Goal: Information Seeking & Learning: Learn about a topic

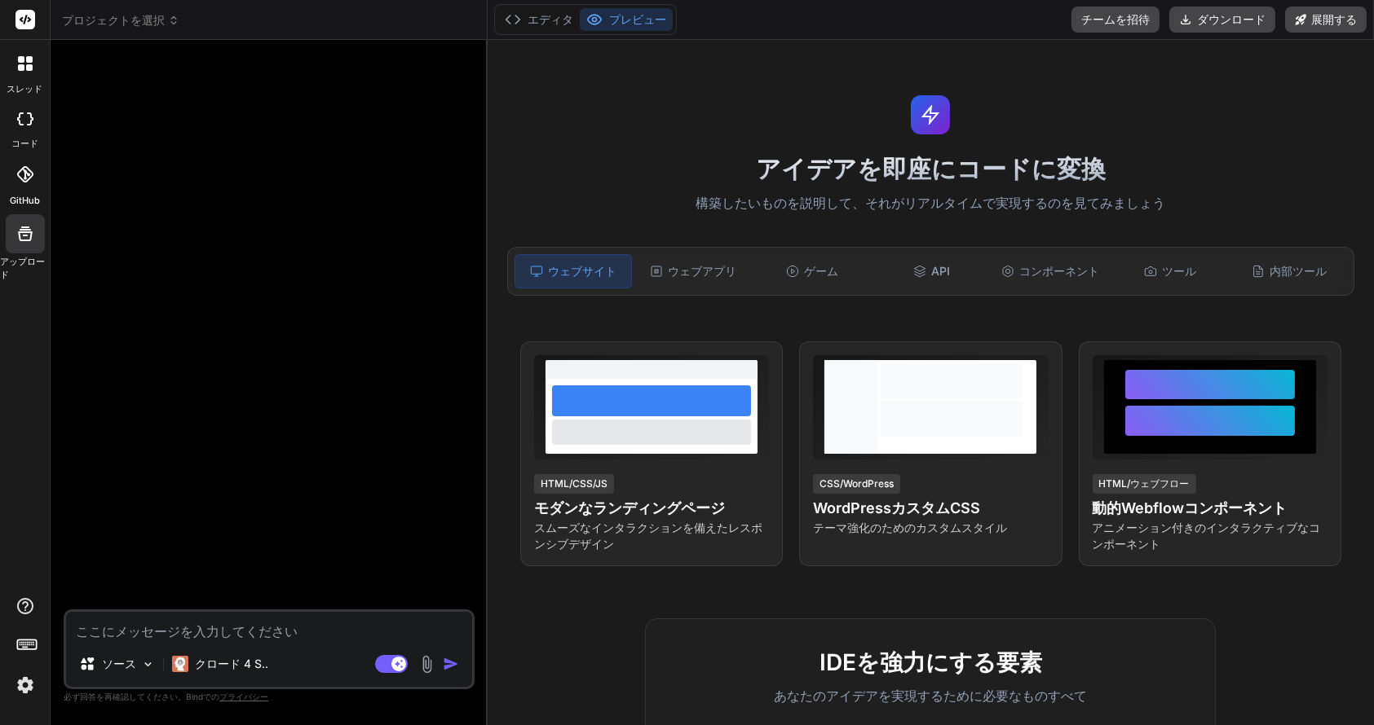
click at [26, 192] on div "GitHub" at bounding box center [25, 179] width 50 height 58
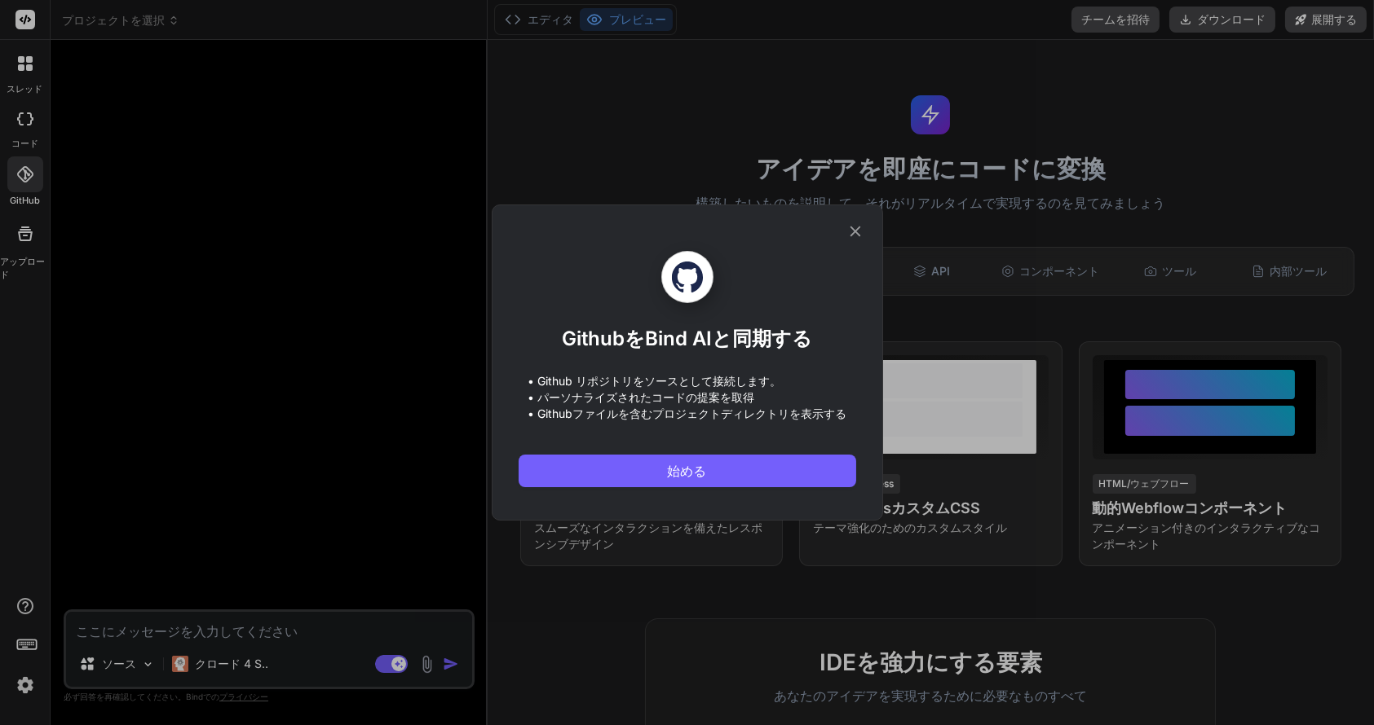
click at [853, 227] on icon at bounding box center [855, 232] width 18 height 18
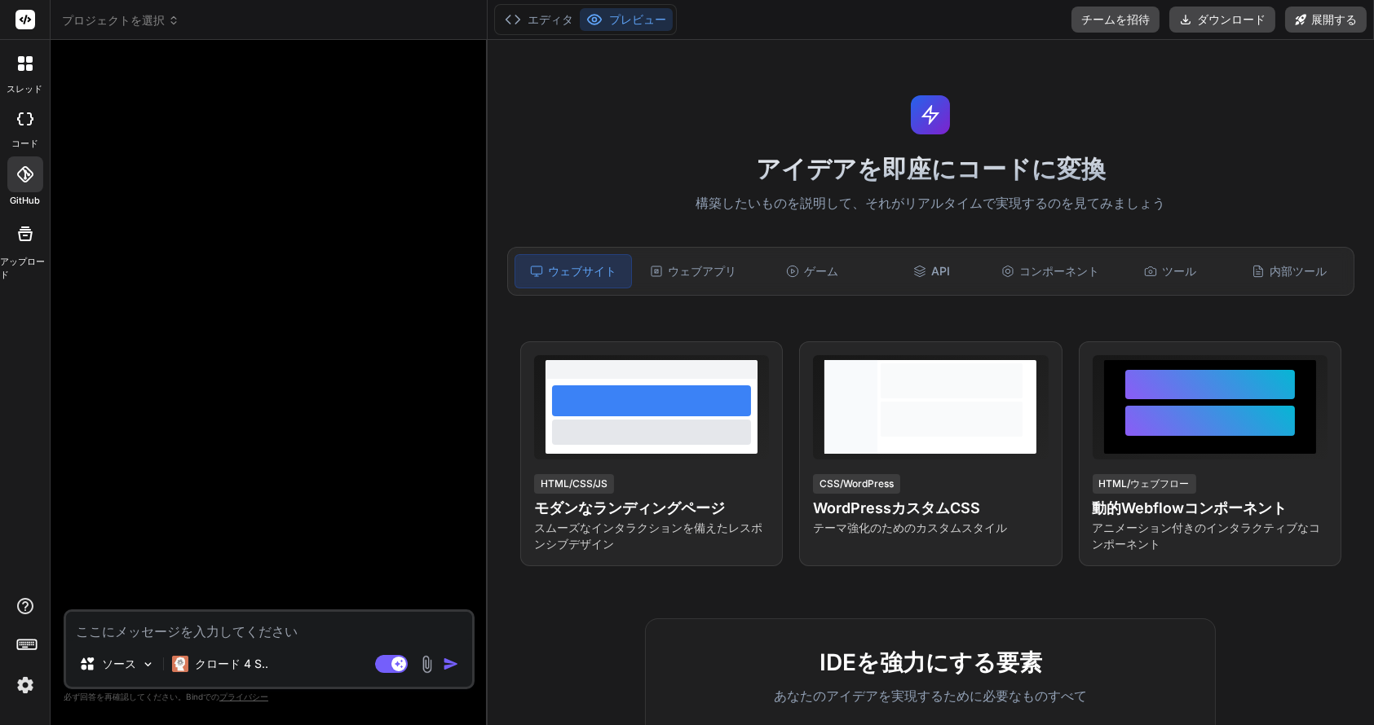
click at [29, 122] on icon at bounding box center [25, 118] width 16 height 13
type textarea "x"
click at [690, 278] on font "ウェブアプリ" at bounding box center [702, 271] width 68 height 16
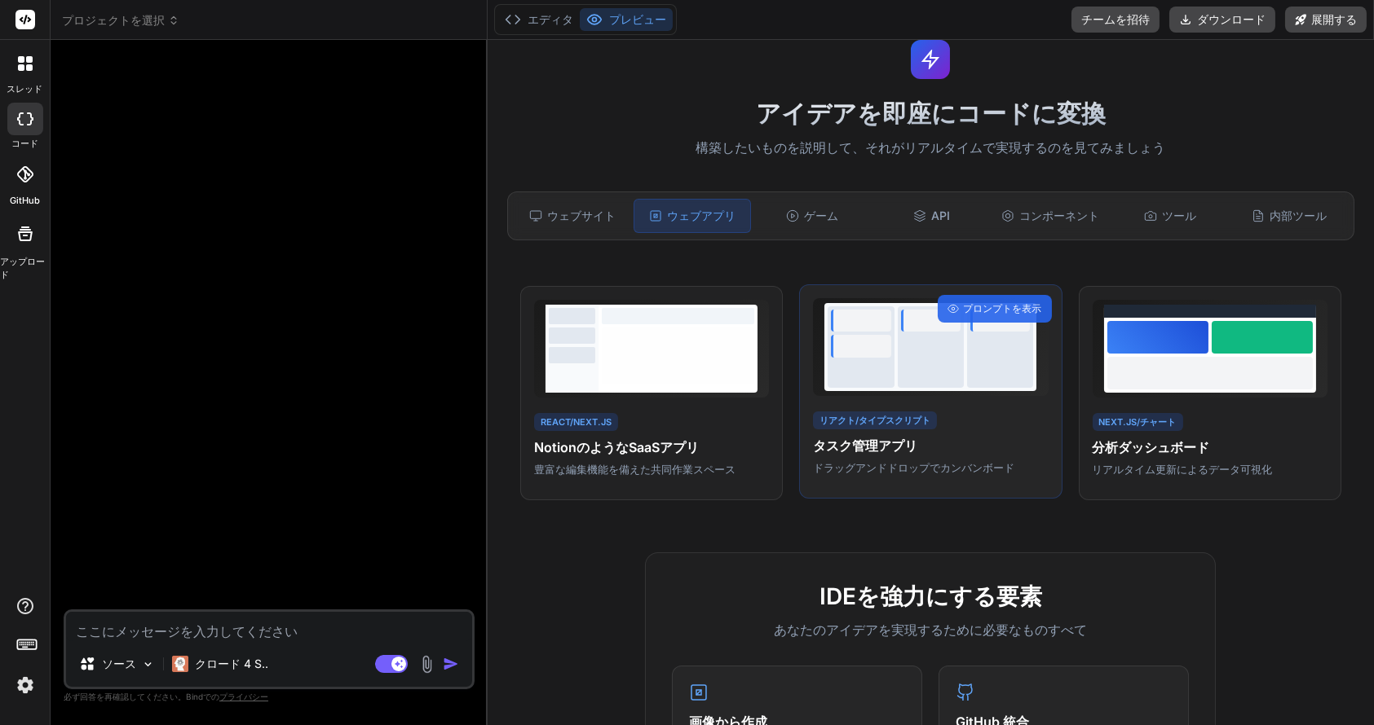
scroll to position [82, 0]
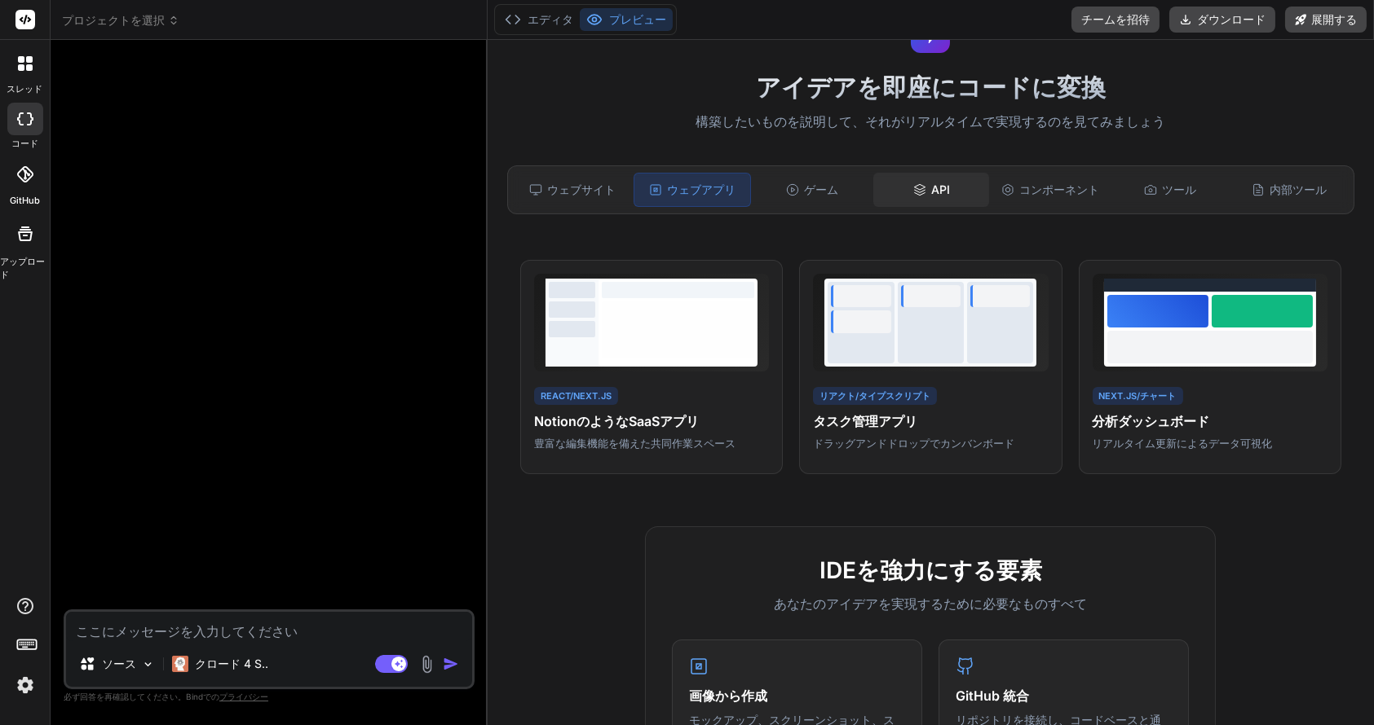
click at [923, 190] on div "API" at bounding box center [931, 190] width 116 height 34
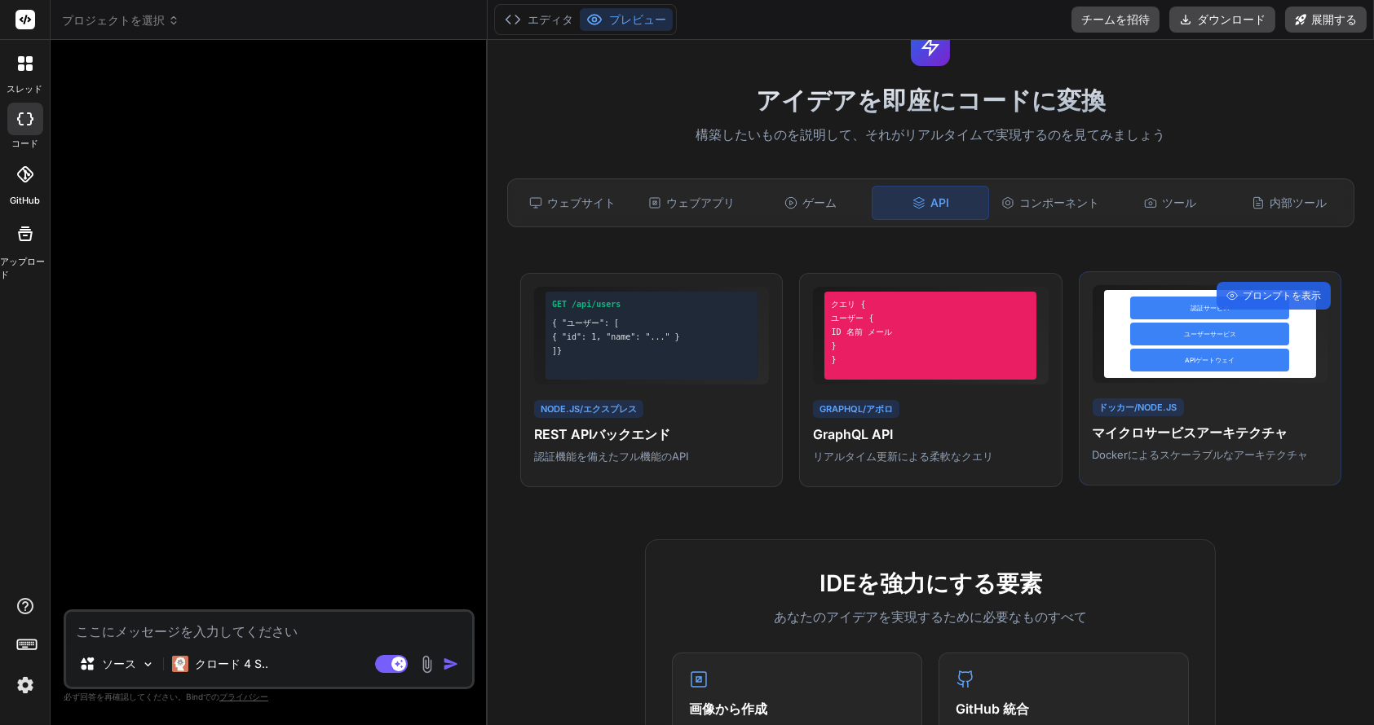
scroll to position [0, 0]
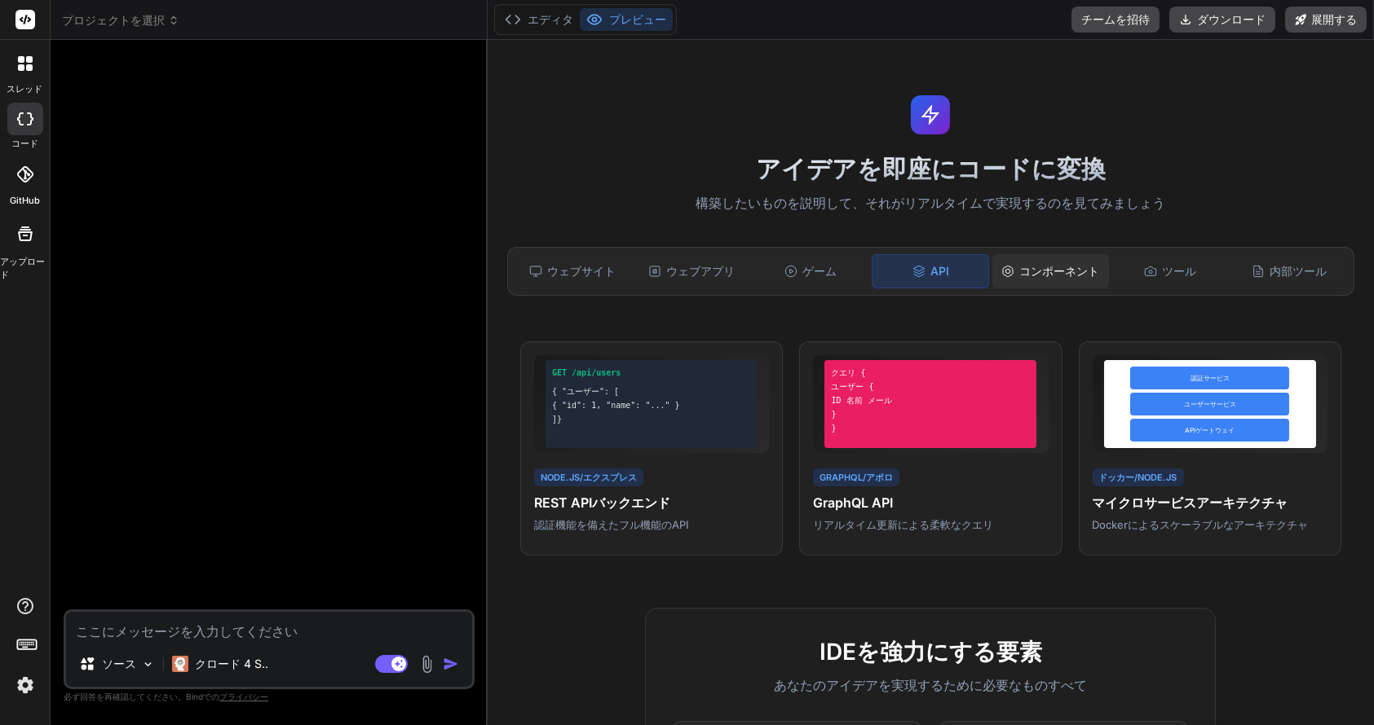
click at [1050, 276] on font "コンポーネント" at bounding box center [1059, 271] width 80 height 16
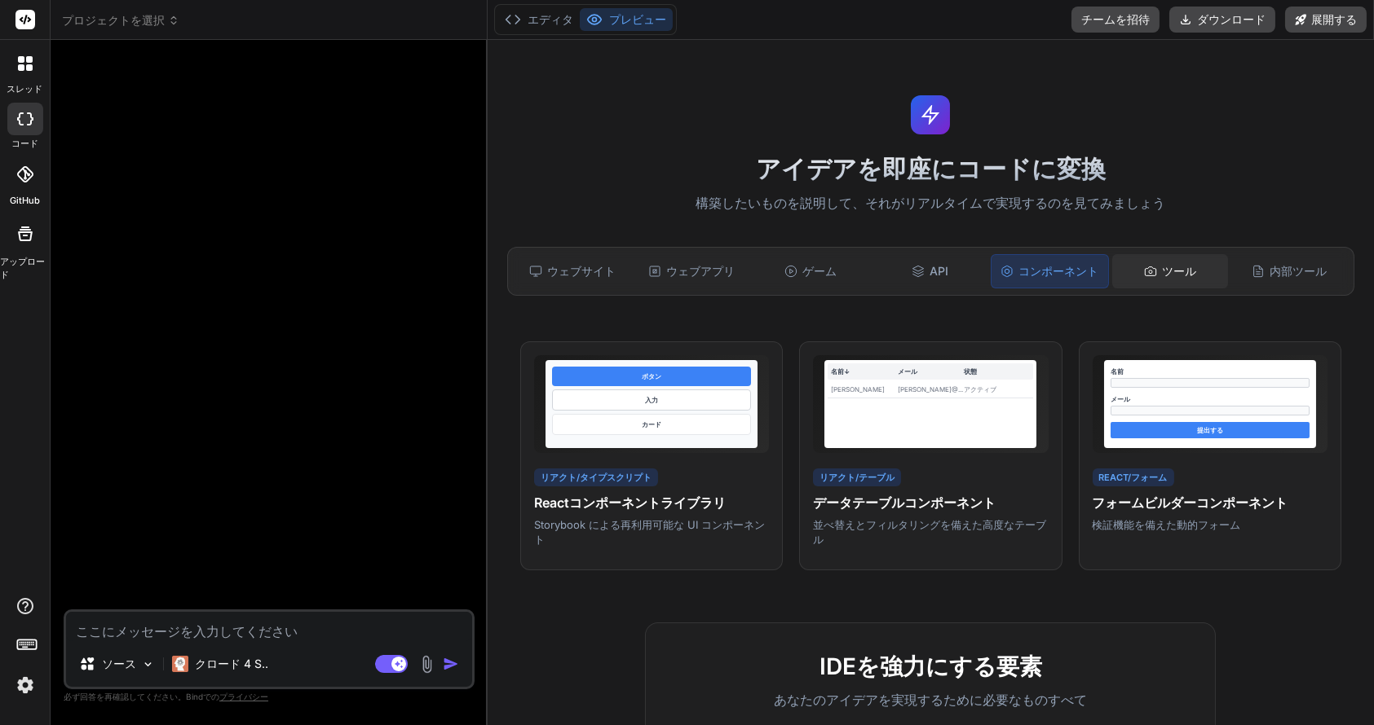
click at [1162, 274] on font "ツール" at bounding box center [1179, 271] width 34 height 14
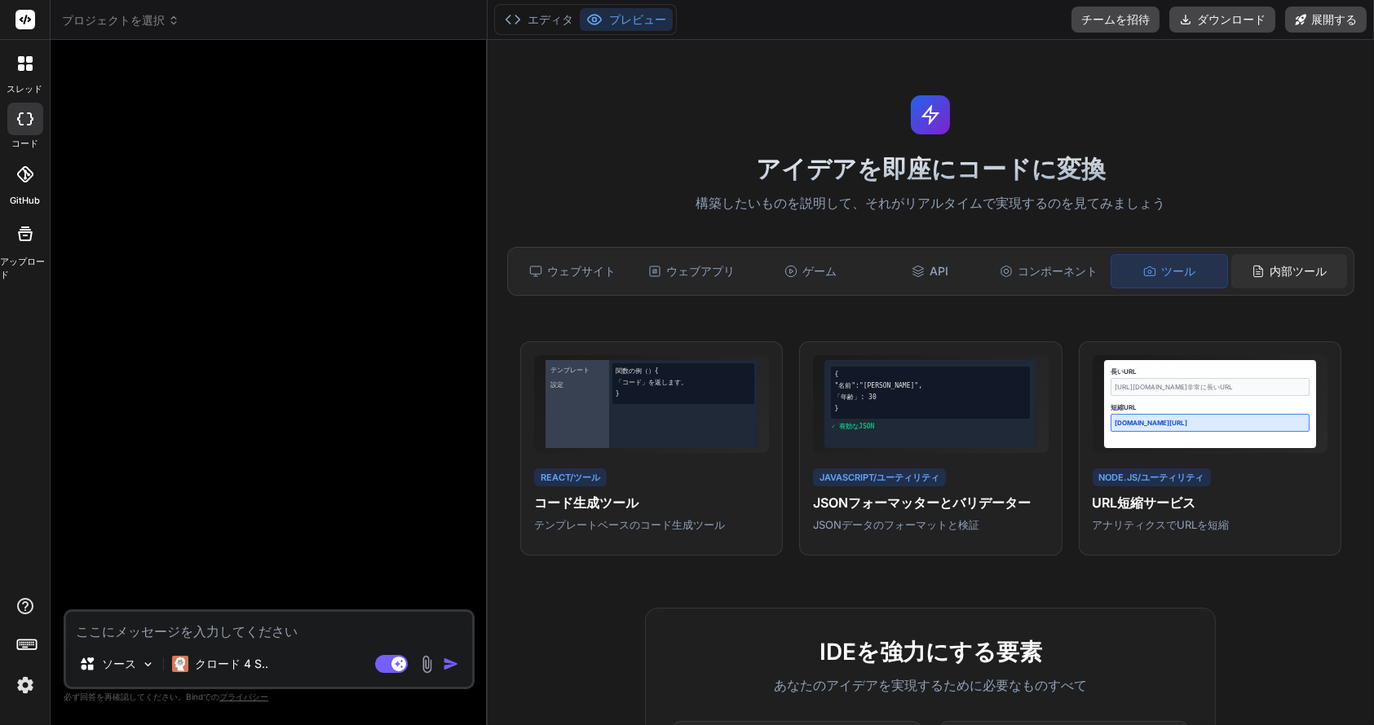
click at [1276, 279] on font "内部ツール" at bounding box center [1297, 271] width 57 height 16
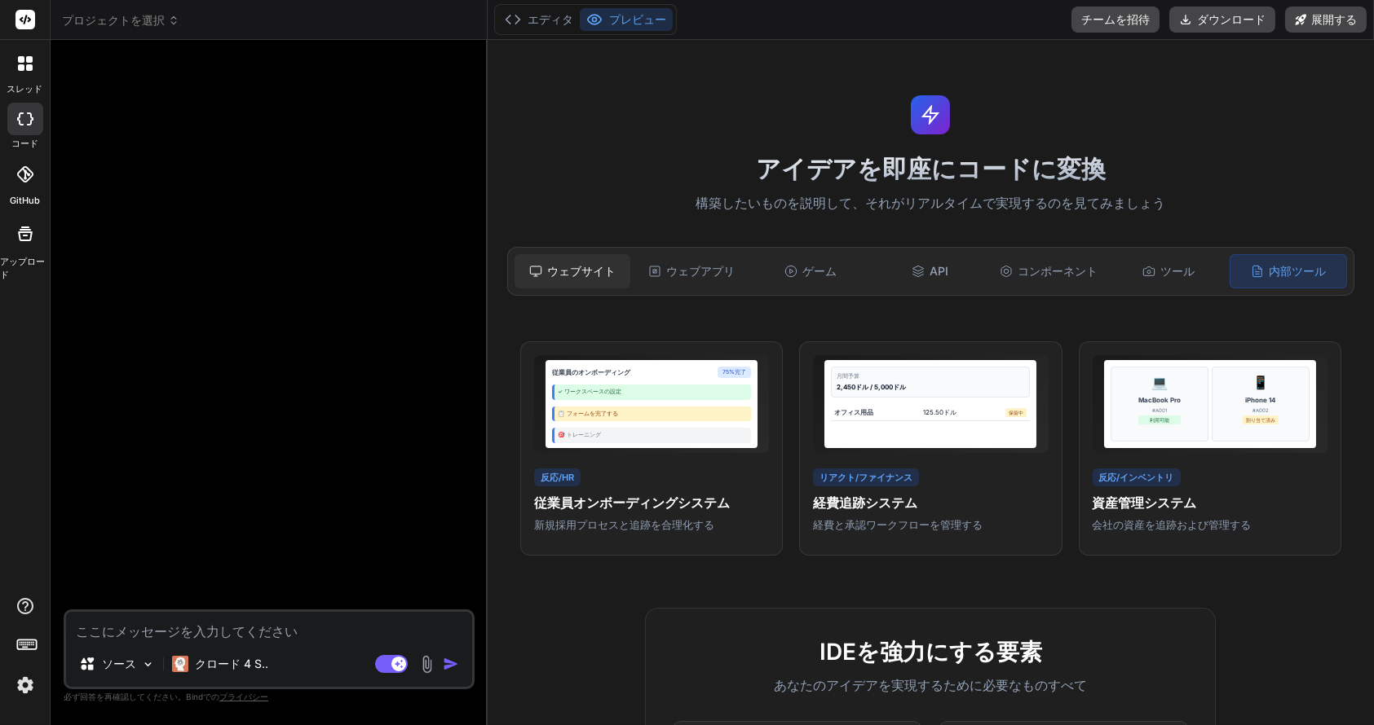
click at [570, 268] on font "ウェブサイト" at bounding box center [581, 271] width 68 height 14
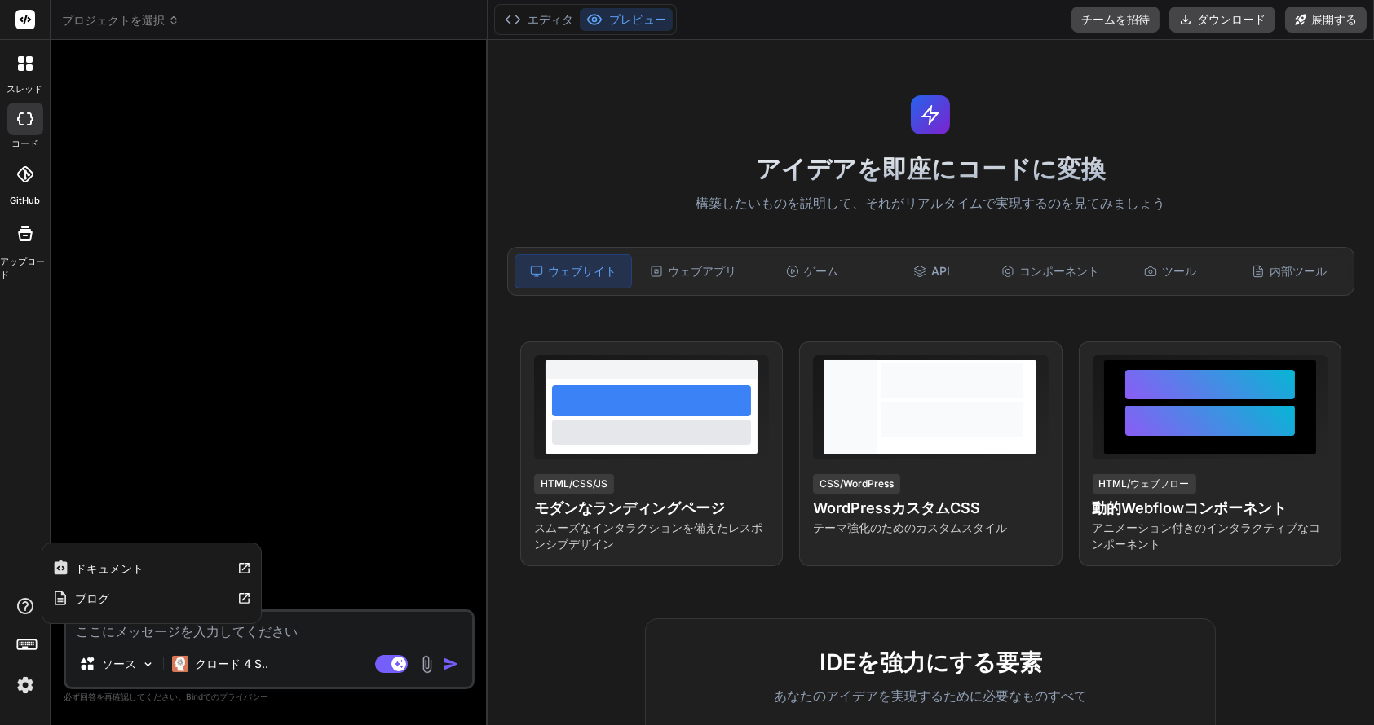
click at [243, 565] on icon at bounding box center [244, 569] width 14 height 14
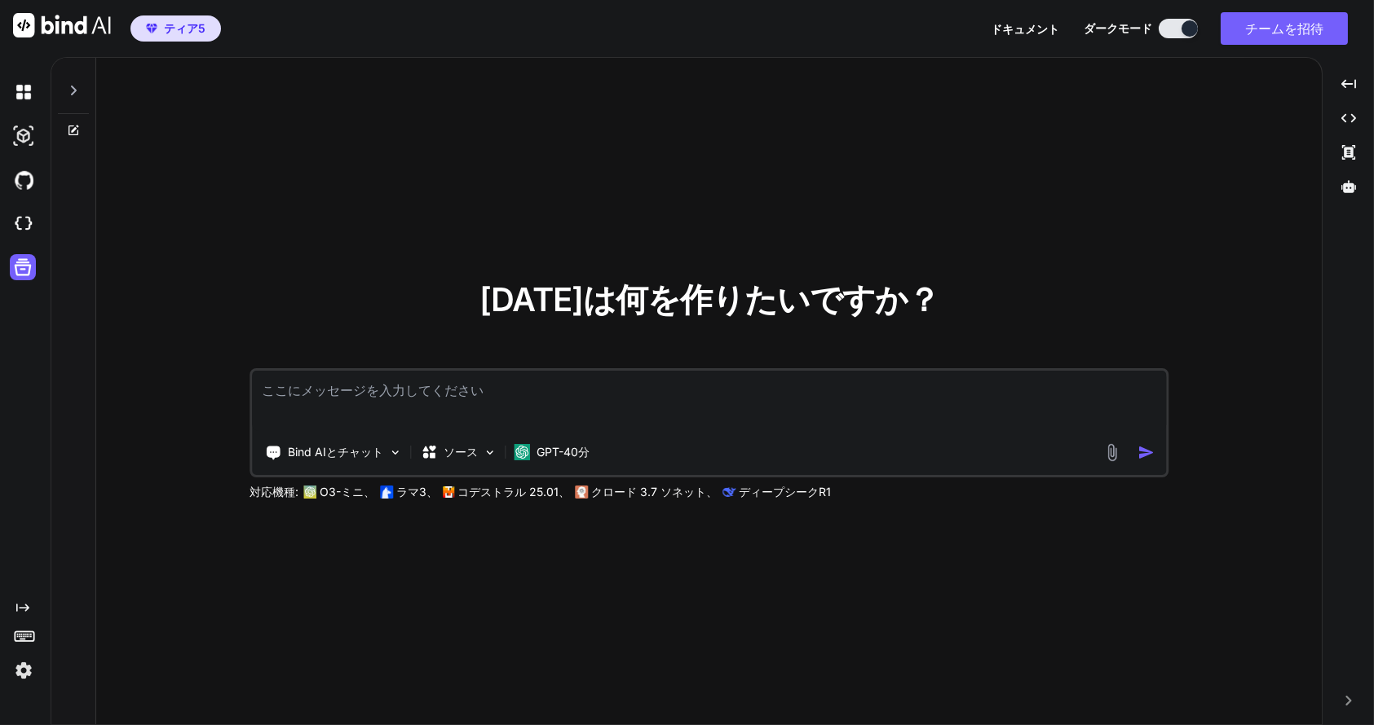
click at [21, 674] on img at bounding box center [24, 671] width 28 height 28
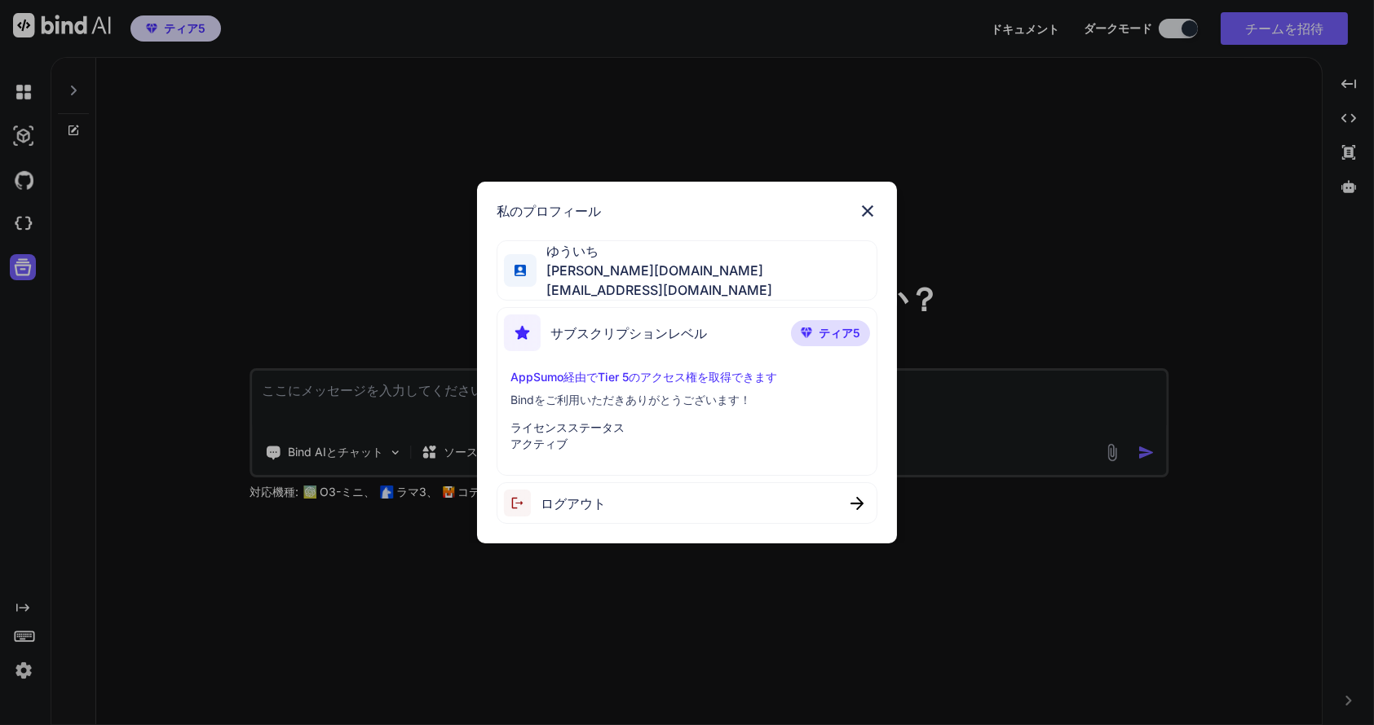
click at [866, 216] on img at bounding box center [868, 211] width 20 height 20
